Goal: Find specific page/section: Find specific page/section

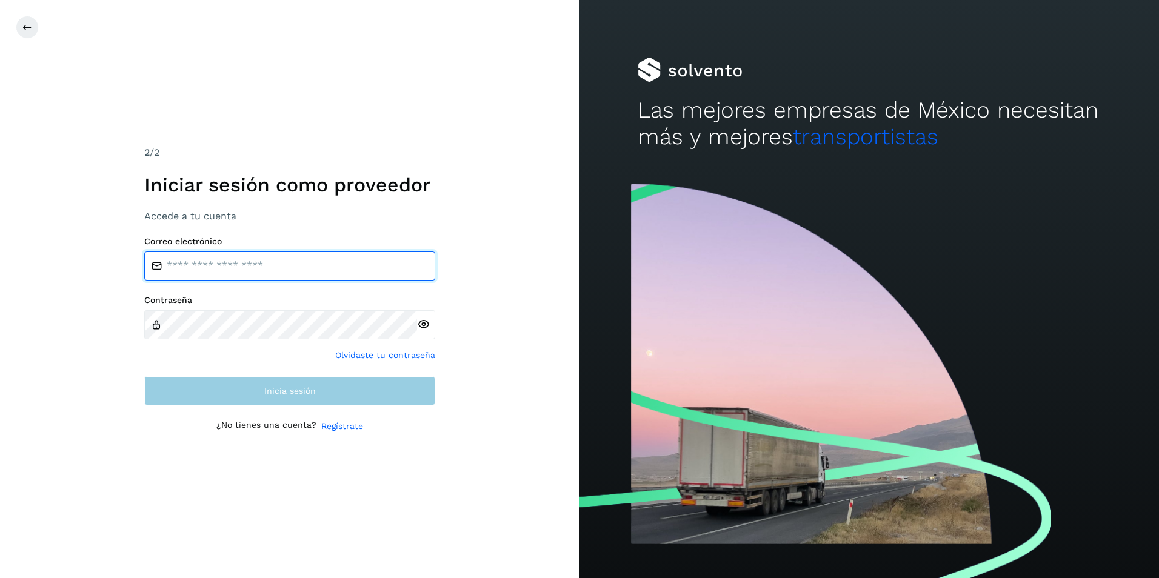
type input "**********"
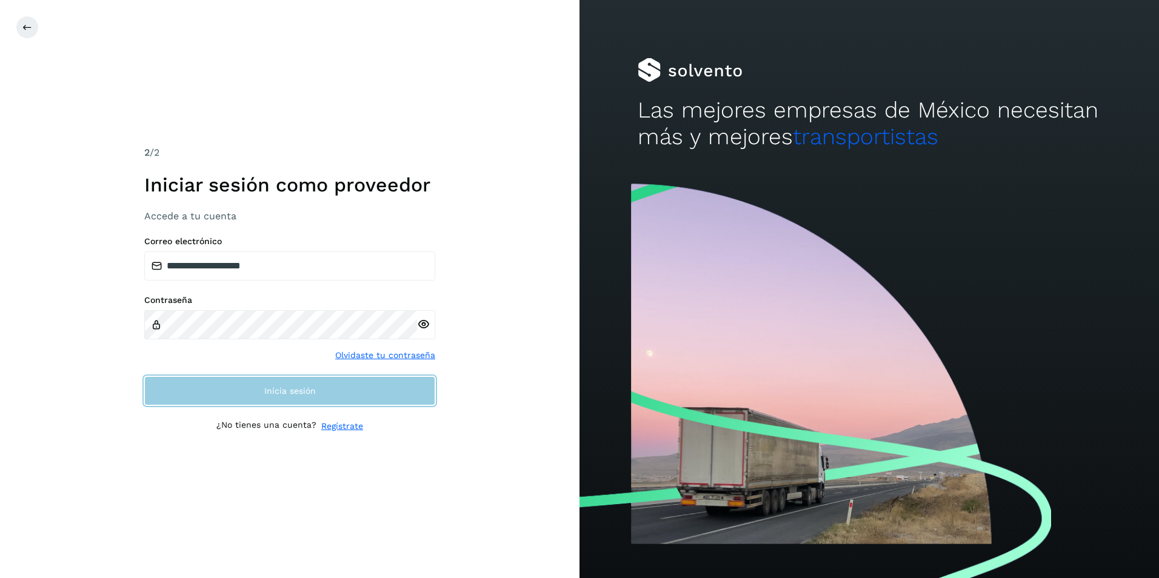
click at [370, 402] on button "Inicia sesión" at bounding box center [289, 390] width 291 height 29
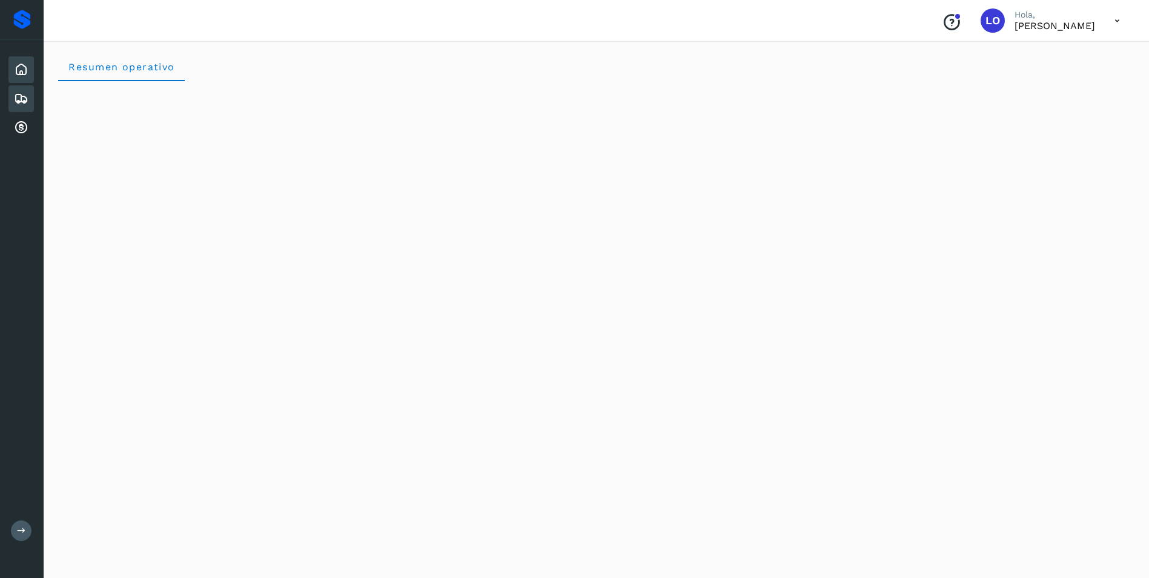
click at [22, 101] on icon at bounding box center [21, 98] width 15 height 15
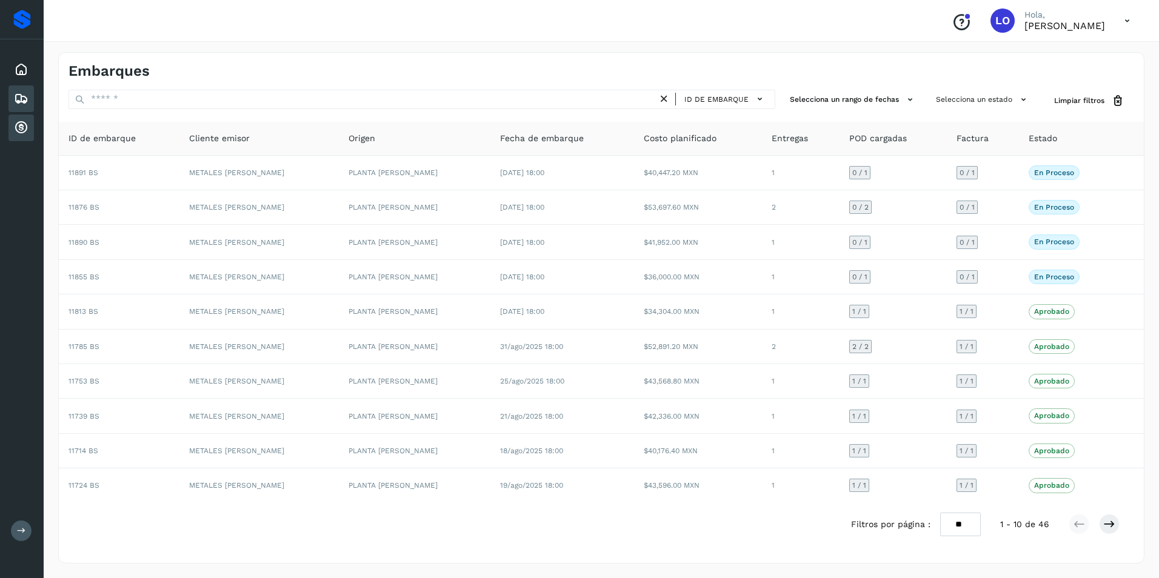
click at [19, 127] on icon at bounding box center [21, 128] width 15 height 15
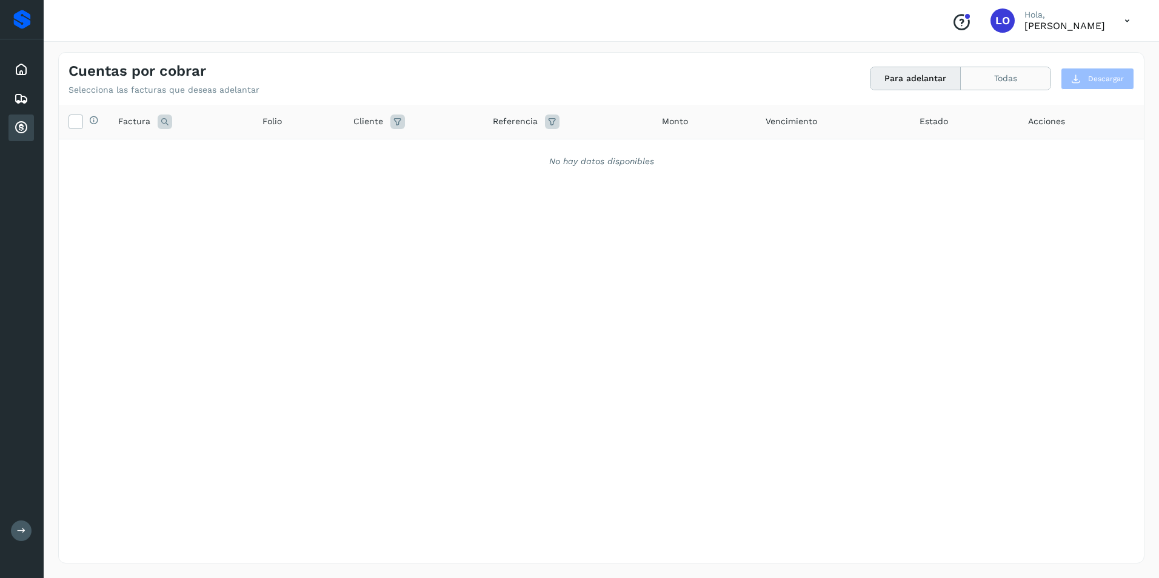
click at [1000, 79] on button "Todas" at bounding box center [1005, 78] width 90 height 22
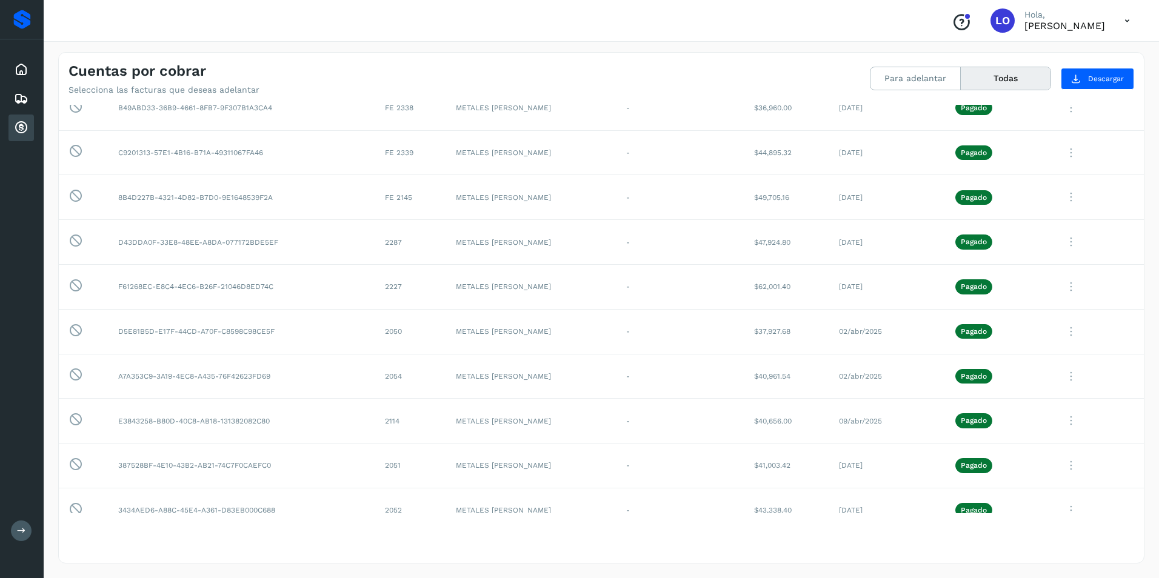
scroll to position [1191, 0]
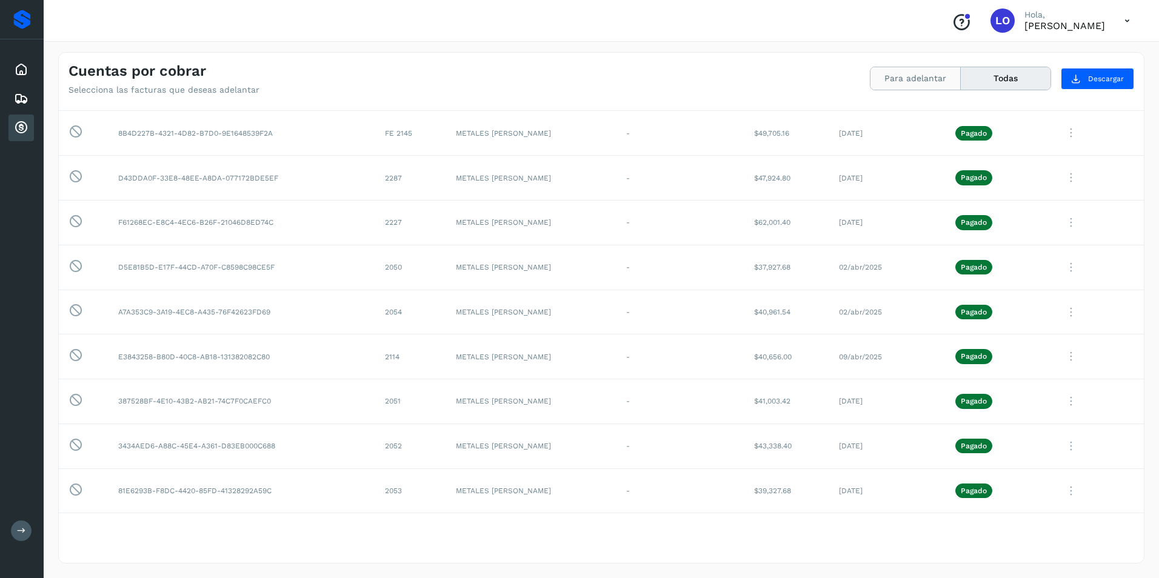
click at [926, 74] on button "Para adelantar" at bounding box center [915, 78] width 90 height 22
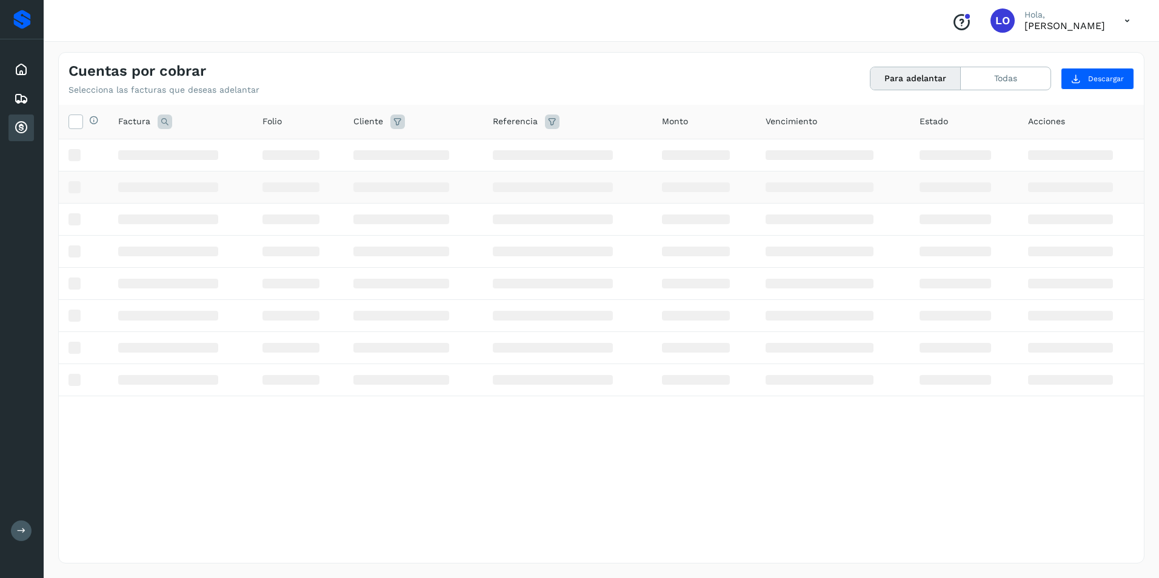
scroll to position [0, 0]
